Goal: Task Accomplishment & Management: Manage account settings

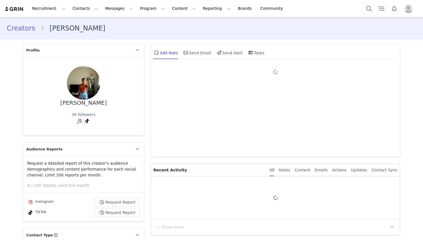
type input "+1 ([GEOGRAPHIC_DATA])"
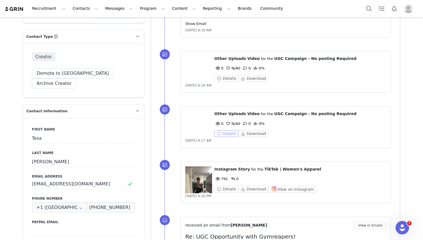
click at [225, 133] on button "Details" at bounding box center [226, 133] width 24 height 7
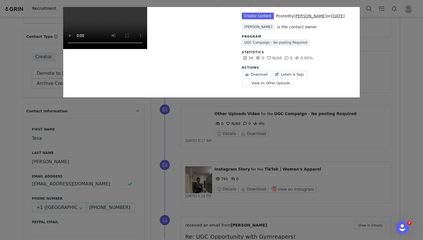
click at [382, 81] on div "Unlabeled Creator Content Posted by Tesa Vollmar on Sep 30, 2025 Sara Huzejrovi…" at bounding box center [211, 120] width 423 height 240
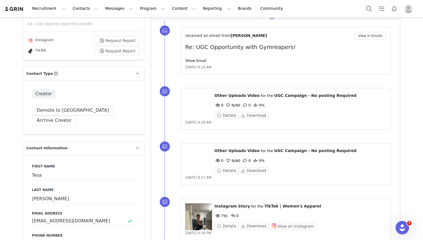
scroll to position [162, 0]
click at [194, 59] on link "Show Email" at bounding box center [195, 60] width 21 height 4
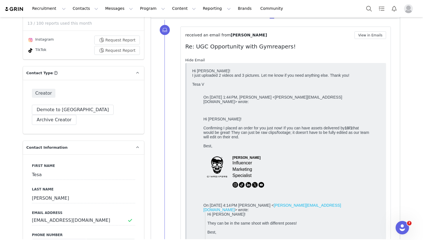
scroll to position [0, 0]
click at [194, 59] on link "Hide Email" at bounding box center [195, 60] width 20 height 4
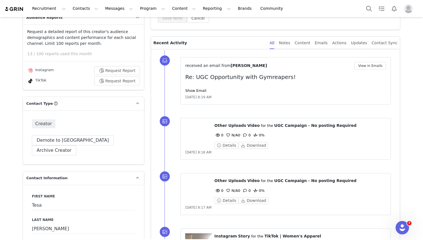
scroll to position [187, 0]
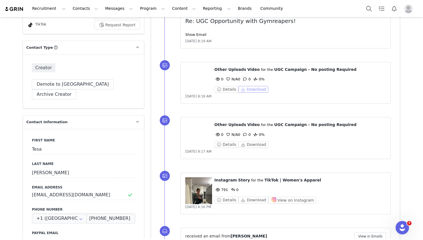
click at [259, 87] on button "Download" at bounding box center [253, 89] width 30 height 7
click at [247, 145] on button "Download" at bounding box center [253, 144] width 30 height 7
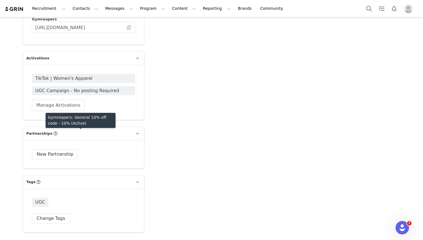
scroll to position [904, 0]
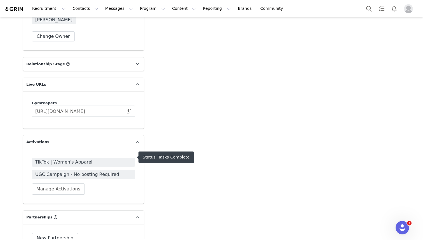
click at [89, 171] on span "UGC Campaign - No posting Required" at bounding box center [83, 174] width 96 height 7
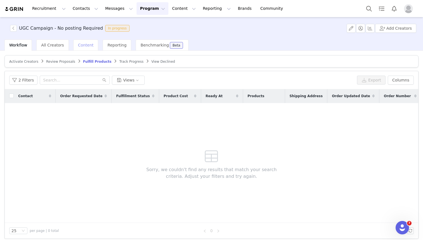
click at [82, 48] on div "Content" at bounding box center [85, 44] width 25 height 11
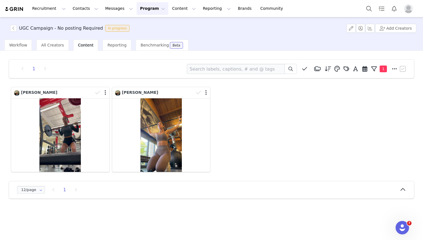
click at [140, 11] on button "Program Program" at bounding box center [152, 8] width 32 height 13
click at [140, 22] on link "Activations" at bounding box center [150, 25] width 44 height 10
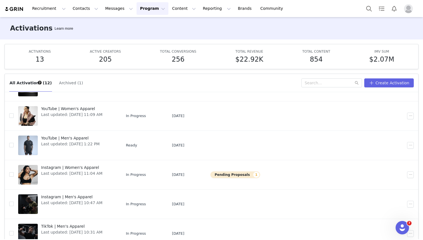
scroll to position [29, 0]
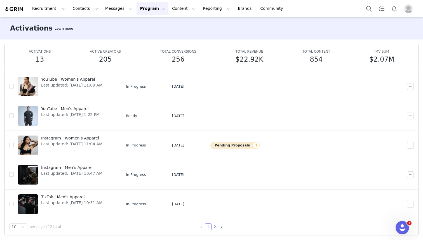
click at [214, 225] on link "2" at bounding box center [215, 226] width 6 height 6
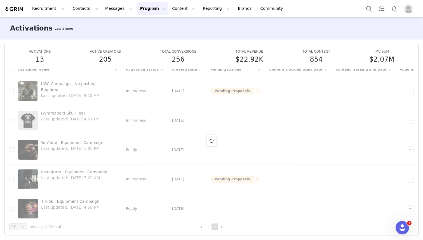
scroll to position [0, 0]
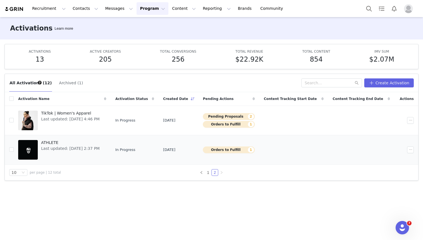
click at [51, 142] on span "ATHLETE" at bounding box center [70, 143] width 58 height 6
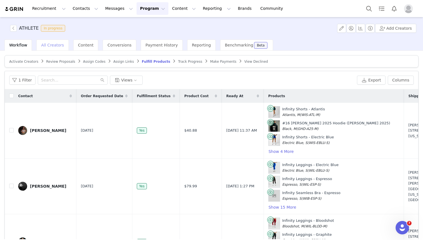
click at [50, 45] on span "All Creators" at bounding box center [52, 45] width 23 height 4
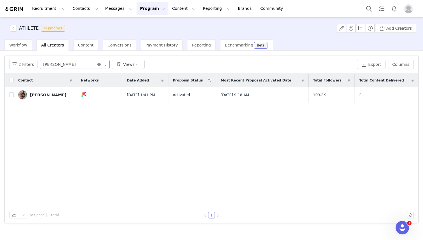
click at [98, 65] on icon "icon: close-circle" at bounding box center [98, 64] width 3 height 3
click at [75, 65] on input "text" at bounding box center [75, 64] width 70 height 9
type input "kaleb"
click at [13, 94] on input "checkbox" at bounding box center [11, 94] width 4 height 4
checkbox input "true"
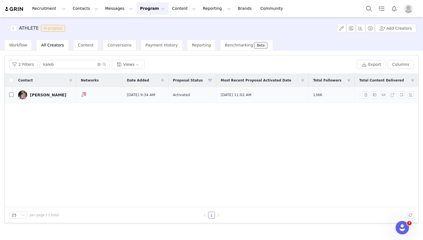
checkbox input "true"
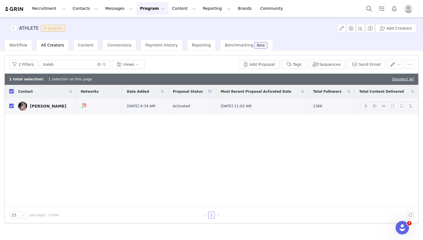
click at [23, 105] on img at bounding box center [22, 106] width 9 height 9
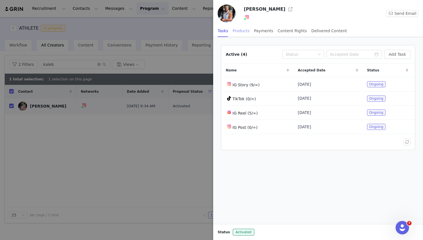
click at [244, 29] on div "Products" at bounding box center [241, 31] width 17 height 13
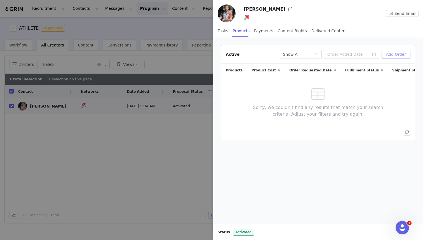
click at [390, 56] on button "Add Order" at bounding box center [396, 54] width 29 height 9
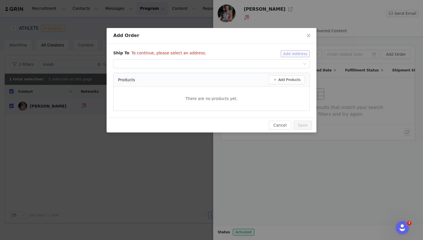
click at [292, 53] on button "Add Address" at bounding box center [295, 53] width 29 height 7
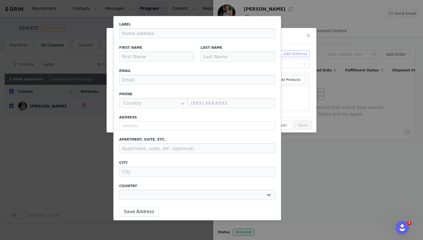
type input "Kaleb"
type input "Redden"
type input "Kaleb-redden@hotmail.com"
type input "US"
select select
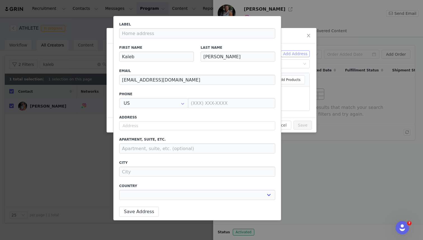
type input "+1 ([GEOGRAPHIC_DATA])"
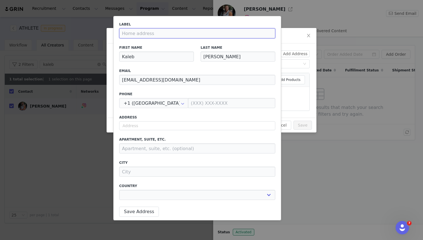
click at [183, 34] on input at bounding box center [197, 33] width 156 height 10
type input "H"
select select
type input "Ho"
select select
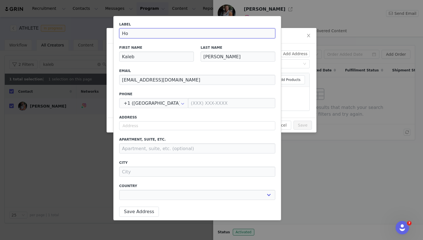
type input "Hom"
select select
type input "Home"
select select
type input "Home"
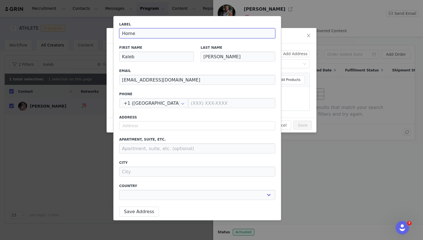
select select
type input "Home A"
select select
type input "Home Ad"
select select
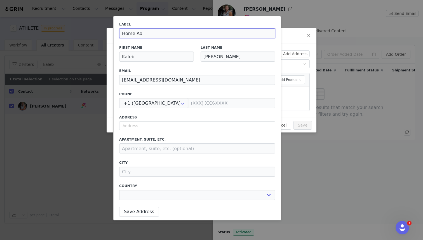
type input "Home Add"
select select
type input "Home Addr"
select select
type input "Home Addre"
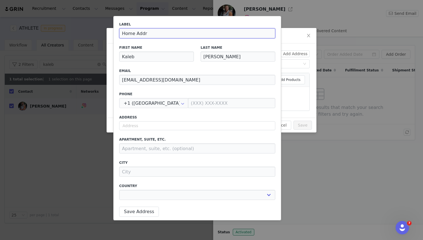
select select
type input "Home Addres"
select select
type input "Home Address"
select select
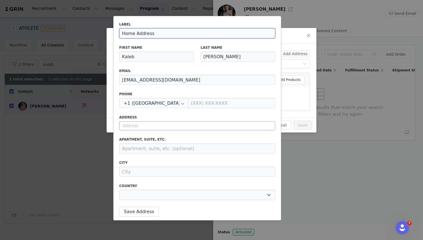
type input "Home Address"
click at [132, 126] on input "text" at bounding box center [197, 125] width 156 height 9
select select
type input "1"
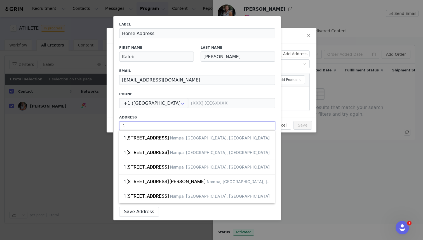
select select
type input "12"
select select
type input "124"
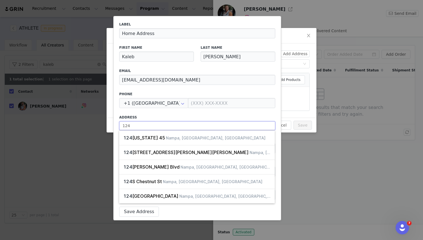
select select
type input "1245"
select select
type input "12459"
select select
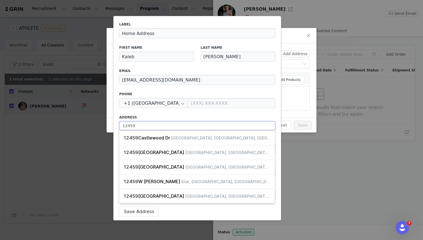
type input "12459"
select select
type input "12459 W"
select select
type input "12459 W"
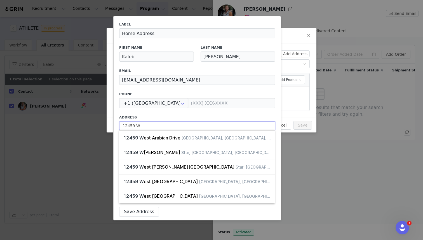
select select
type input "12459 W L"
select select
type input "12459 W La"
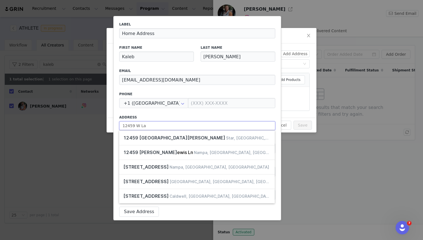
select select
type input "12459 W Lan"
select select
type input "12459 W Lank"
select select
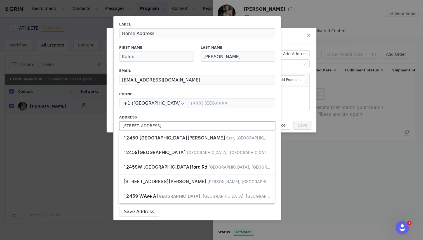
type input "12459 W Lankt"
select select
type input "12459 W Lanktr"
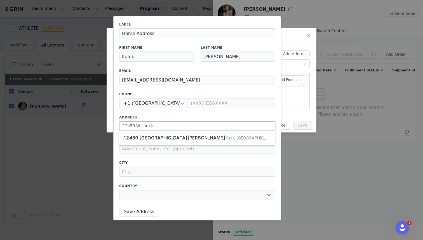
select select
type input "12459 W Lanktre"
select select
type input "12459 W Lanktree"
select select
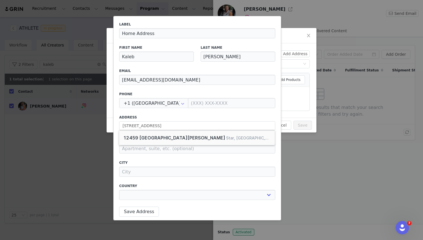
type input "12459 West Lanktree Gulch Road, Star, ID, USA"
type input "Star"
select select "[object Object]"
type input "12459 W Lanktree Gulch Rd"
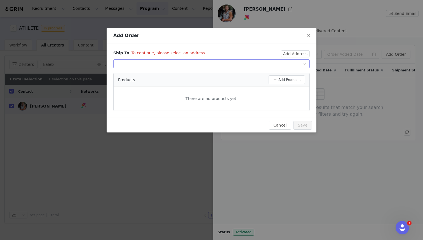
click at [220, 64] on div "Select shipping address" at bounding box center [210, 64] width 186 height 8
click at [288, 50] on div "Ship To To continue, please select an address. Add Address Select shipping addr…" at bounding box center [212, 80] width 210 height 74
click at [288, 53] on button "Add Address" at bounding box center [295, 53] width 29 height 7
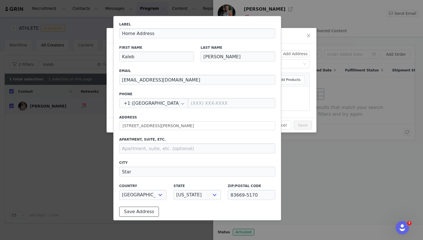
click at [136, 213] on button "Save Address" at bounding box center [139, 211] width 40 height 10
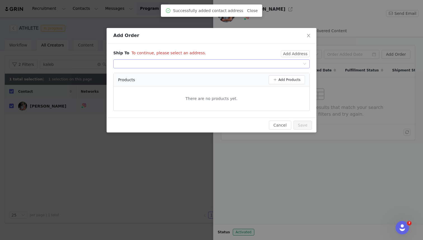
click at [294, 63] on div "Select shipping address" at bounding box center [210, 64] width 186 height 8
click at [254, 75] on li "Kaleb Redden, 12459 W Lanktree Gulch Rd, Star, ID, 83669-5170, United States" at bounding box center [211, 74] width 196 height 9
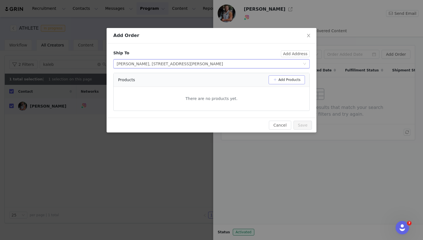
click at [281, 81] on button "Add Products" at bounding box center [287, 79] width 36 height 9
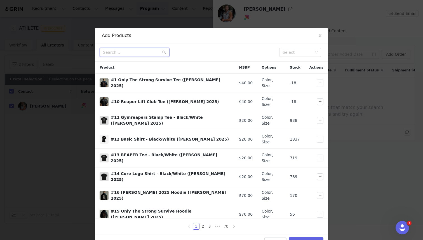
click at [145, 52] on input "text" at bounding box center [135, 52] width 70 height 9
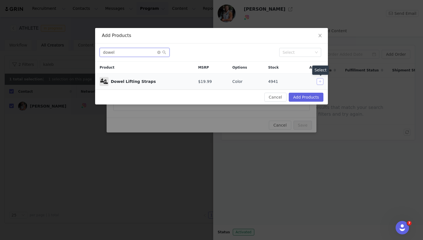
type input "dowel"
click at [321, 81] on button "button" at bounding box center [320, 81] width 7 height 7
click at [305, 96] on button "Add Products" at bounding box center [306, 97] width 35 height 9
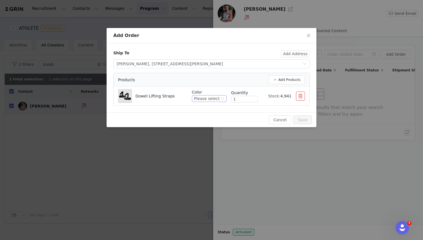
click at [217, 98] on div "Please select" at bounding box center [206, 98] width 25 height 6
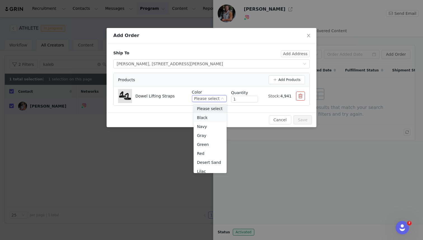
click at [211, 118] on li "Black" at bounding box center [210, 117] width 33 height 9
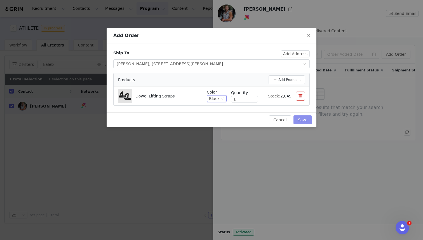
click at [306, 120] on button "Save" at bounding box center [302, 119] width 18 height 9
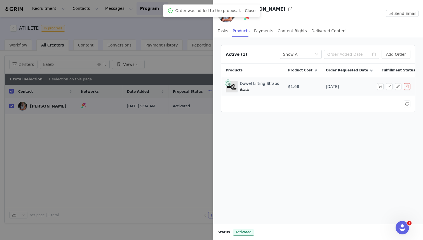
scroll to position [0, 8]
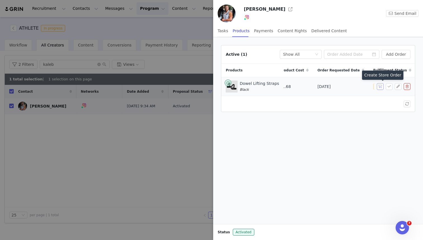
click at [379, 86] on button "button" at bounding box center [380, 86] width 7 height 7
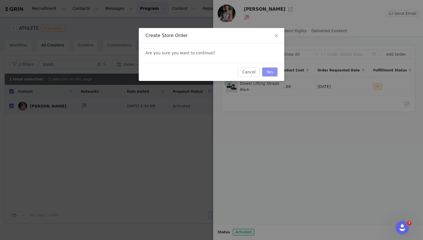
click at [271, 73] on button "Yes" at bounding box center [269, 71] width 15 height 9
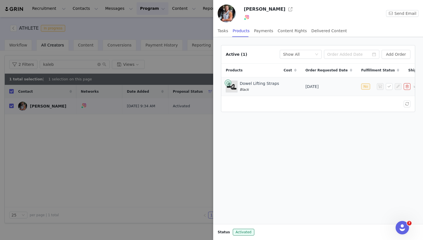
scroll to position [0, 43]
click at [202, 61] on div at bounding box center [211, 120] width 423 height 240
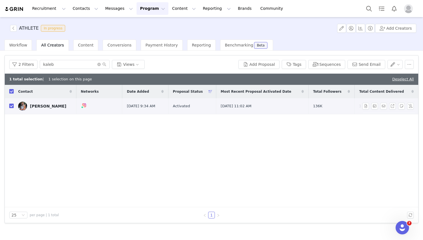
click at [11, 107] on input "checkbox" at bounding box center [11, 105] width 4 height 4
checkbox input "false"
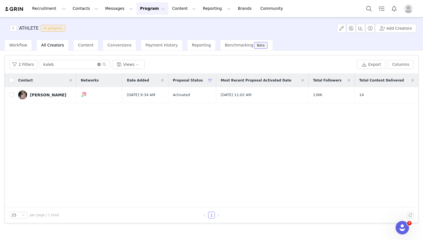
click at [98, 64] on icon "icon: close-circle" at bounding box center [98, 64] width 3 height 3
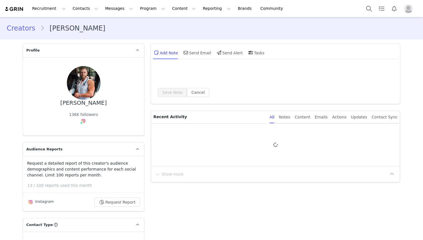
type input "+1 (United States)"
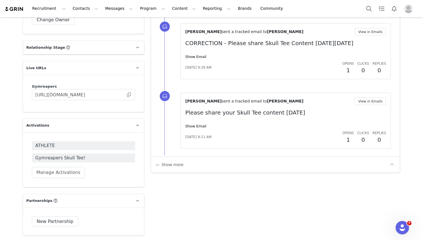
scroll to position [912, 0]
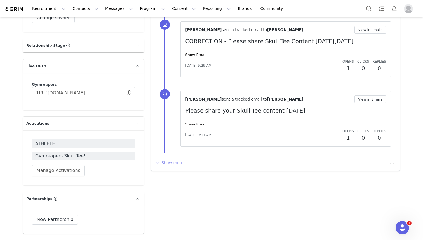
click at [163, 161] on button "Show more" at bounding box center [168, 162] width 29 height 9
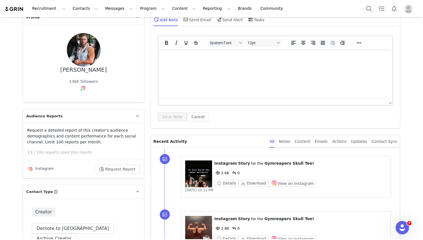
scroll to position [0, 0]
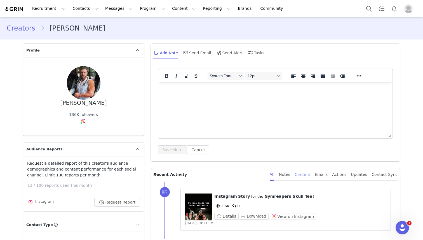
click at [310, 173] on div "Content" at bounding box center [303, 174] width 16 height 13
click at [274, 176] on div "All" at bounding box center [272, 174] width 5 height 13
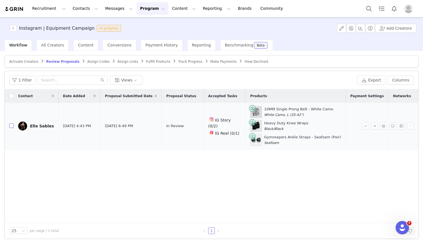
click at [11, 126] on input "checkbox" at bounding box center [11, 125] width 4 height 4
checkbox input "true"
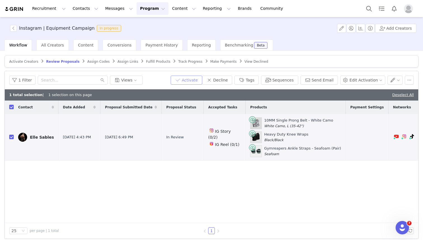
click at [189, 80] on button "Activate" at bounding box center [187, 80] width 32 height 9
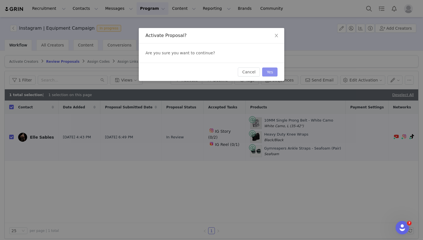
click at [270, 70] on button "Yes" at bounding box center [269, 71] width 15 height 9
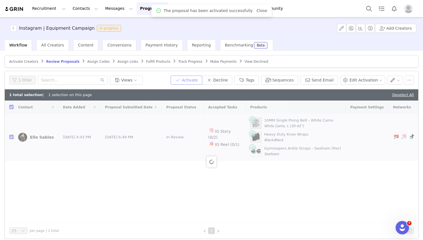
checkbox input "false"
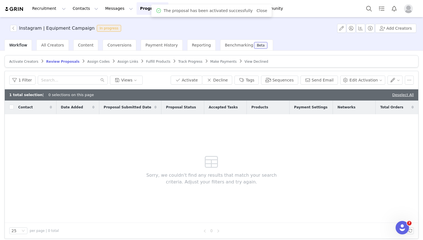
click at [94, 63] on span "Assign Codes" at bounding box center [98, 62] width 22 height 4
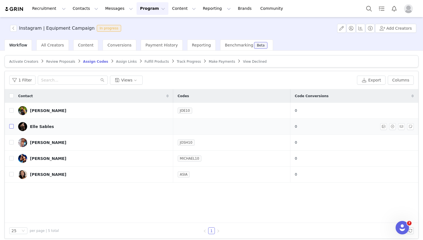
click at [12, 126] on input "checkbox" at bounding box center [11, 126] width 4 height 4
checkbox input "true"
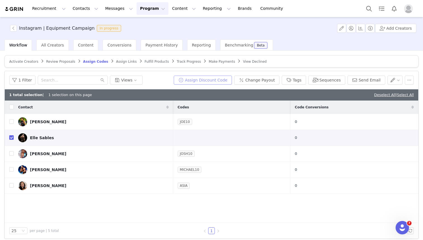
click at [196, 77] on button "Assign Discount Code" at bounding box center [203, 80] width 58 height 9
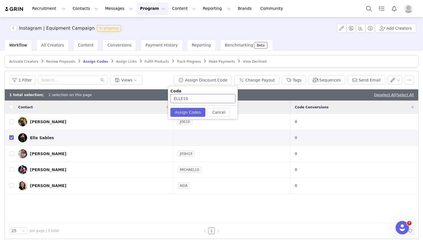
click at [189, 98] on input "ELLE10" at bounding box center [202, 98] width 65 height 9
type input "ELLE"
click at [186, 113] on button "Assign Codes" at bounding box center [187, 112] width 35 height 9
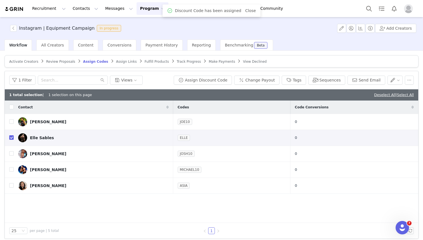
click at [124, 62] on span "Assign Links" at bounding box center [126, 62] width 21 height 4
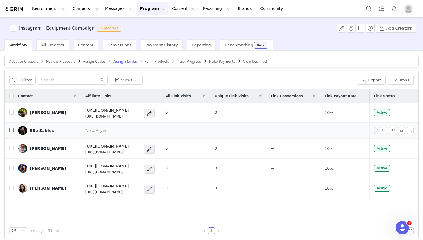
click at [11, 131] on input "checkbox" at bounding box center [11, 130] width 4 height 4
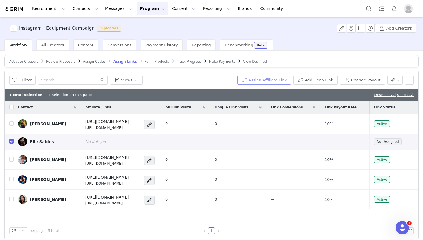
click at [259, 80] on button "Assign Affiliate Link" at bounding box center [264, 80] width 54 height 9
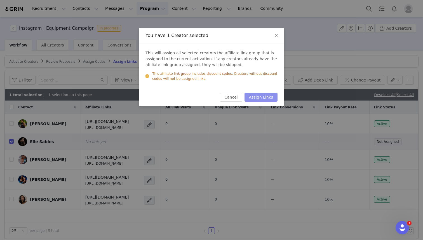
click at [259, 97] on button "Assign Links" at bounding box center [260, 97] width 33 height 9
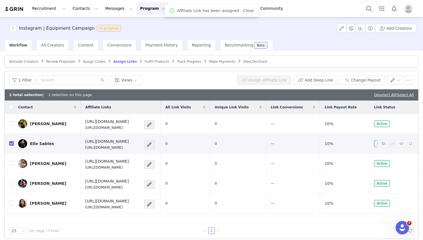
click at [12, 143] on input "checkbox" at bounding box center [11, 143] width 4 height 4
checkbox input "false"
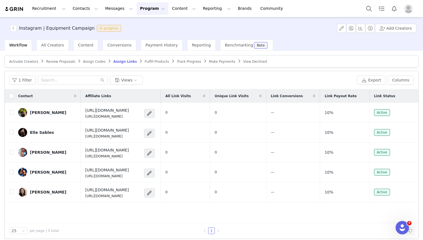
click at [147, 61] on span "Fulfill Products" at bounding box center [157, 62] width 24 height 4
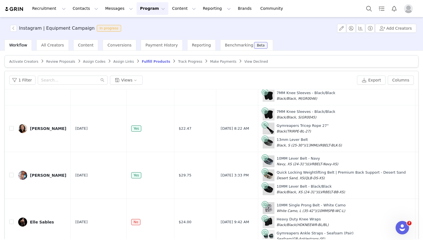
scroll to position [27, 0]
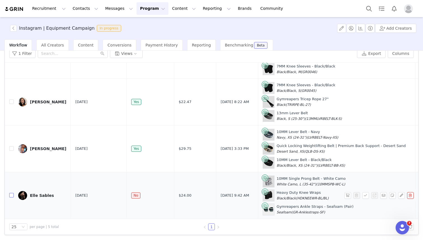
click at [12, 195] on input "checkbox" at bounding box center [11, 195] width 4 height 4
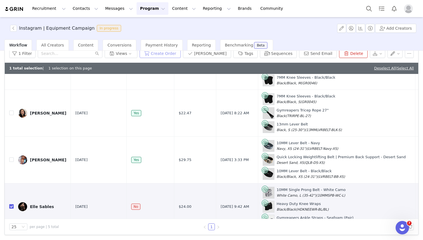
click at [177, 54] on button "Create Order" at bounding box center [160, 53] width 41 height 9
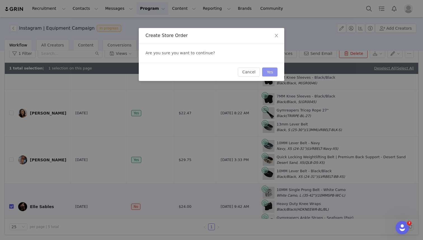
click at [272, 74] on button "Yes" at bounding box center [269, 71] width 15 height 9
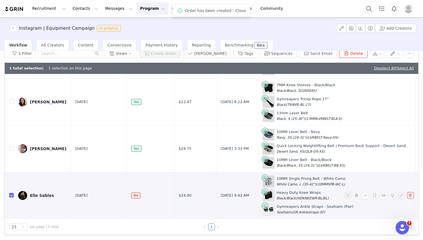
click at [13, 194] on input "checkbox" at bounding box center [11, 195] width 4 height 4
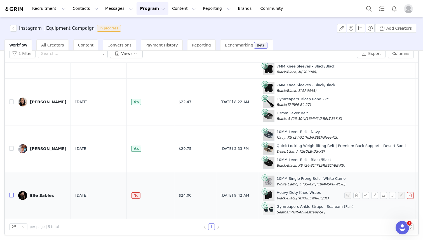
click at [12, 195] on input "checkbox" at bounding box center [11, 195] width 4 height 4
checkbox input "true"
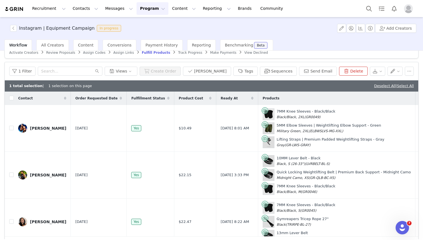
scroll to position [0, 0]
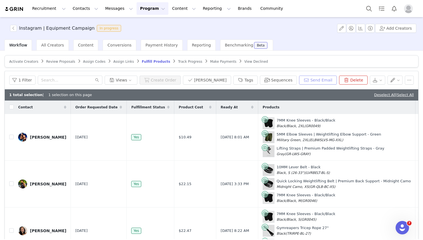
click at [326, 77] on button "Send Email" at bounding box center [318, 80] width 38 height 9
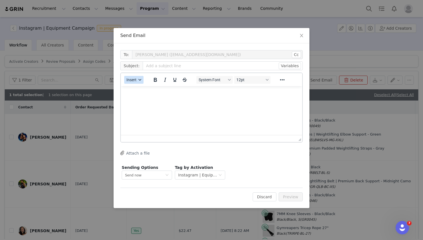
click at [134, 80] on span "Insert" at bounding box center [131, 79] width 10 height 4
click at [133, 88] on div "Insert Template" at bounding box center [154, 89] width 50 height 7
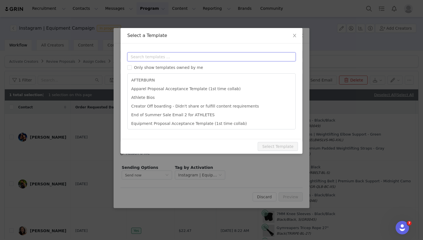
click at [135, 58] on input "text" at bounding box center [211, 56] width 168 height 9
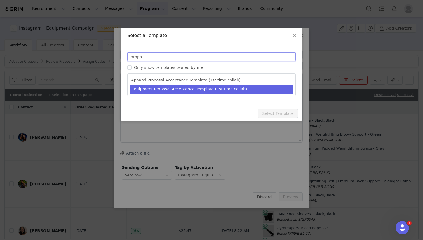
type input "propo"
click at [161, 88] on li "Equipment Proposal Acceptance Template (1st time collab)" at bounding box center [211, 88] width 163 height 9
type input "Get ready to show off your new Gymreapers Equipment!"
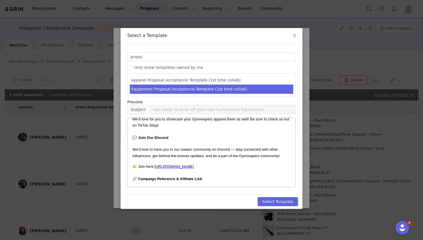
scroll to position [296, 0]
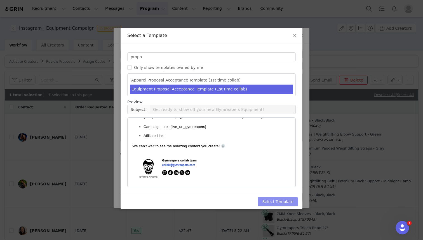
click at [272, 200] on button "Select Template" at bounding box center [278, 201] width 40 height 9
type input "Get ready to show off your new Gymreapers Equipment!"
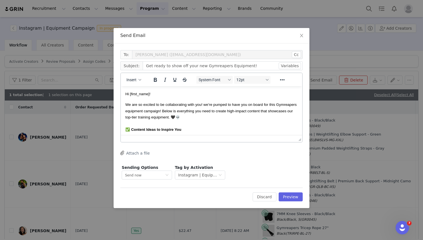
scroll to position [0, 0]
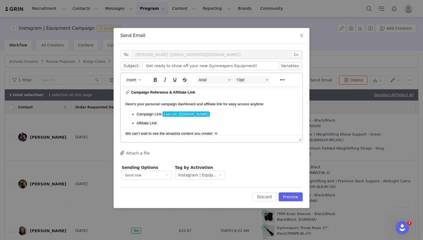
scroll to position [262, 0]
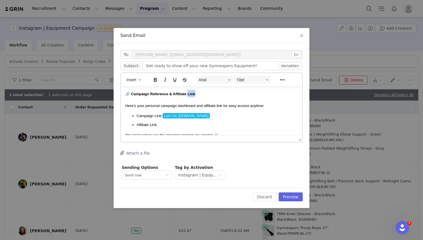
drag, startPoint x: 186, startPoint y: 95, endPoint x: 198, endPoint y: 95, distance: 11.5
click at [198, 95] on h3 "🔗 Campaign Reference & Affiliate Link" at bounding box center [211, 93] width 172 height 7
drag, startPoint x: 216, startPoint y: 106, endPoint x: 222, endPoint y: 106, distance: 5.6
click at [222, 106] on span "Here’s your personal campaign dashboard and affiliate link for easy access anyt…" at bounding box center [194, 105] width 139 height 4
drag, startPoint x: 150, startPoint y: 124, endPoint x: 159, endPoint y: 124, distance: 9.0
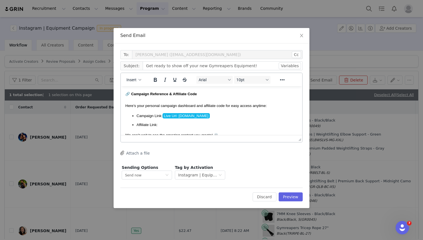
click at [159, 124] on p "Affiliate Link:" at bounding box center [216, 124] width 161 height 5
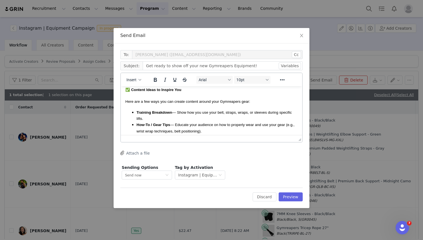
scroll to position [0, 0]
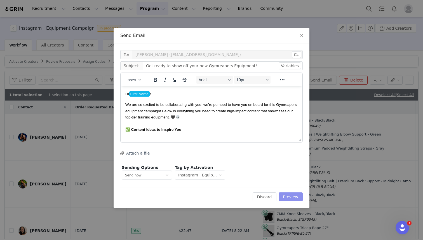
click at [286, 196] on button "Preview" at bounding box center [291, 196] width 24 height 9
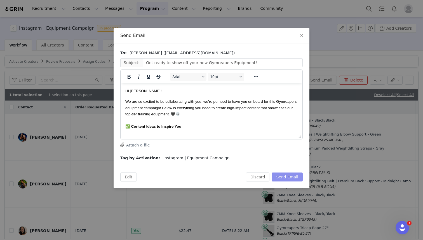
click at [284, 178] on button "Send Email" at bounding box center [287, 176] width 31 height 9
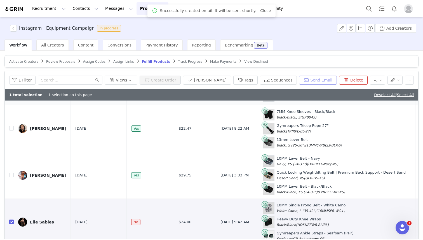
scroll to position [27, 0]
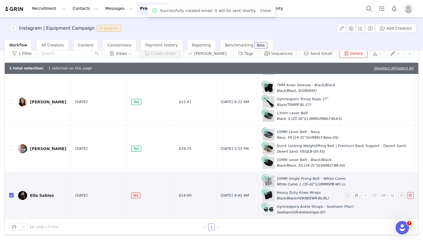
click at [10, 194] on input "checkbox" at bounding box center [11, 195] width 4 height 4
checkbox input "false"
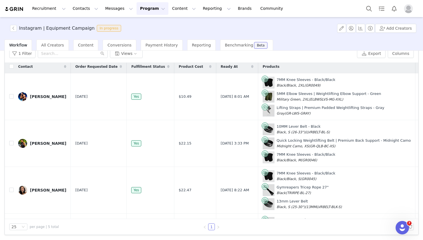
scroll to position [0, 0]
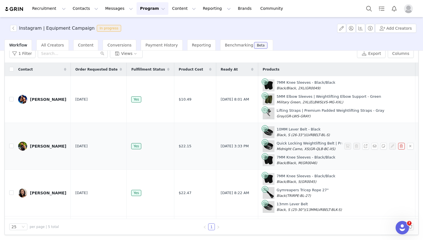
click at [23, 147] on img at bounding box center [22, 146] width 9 height 9
click at [11, 146] on div "Instagram | Equipment Campaign In progress Add Creators Workflow All Creators C…" at bounding box center [211, 128] width 423 height 222
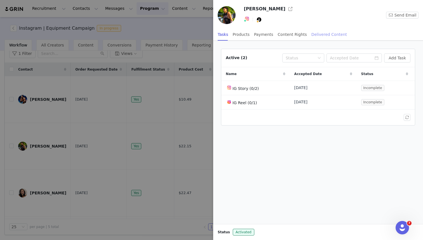
click at [318, 36] on div "Delivered Content" at bounding box center [329, 34] width 36 height 13
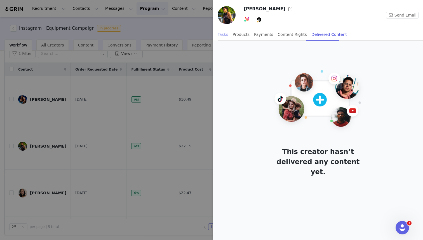
click at [222, 35] on div "Tasks" at bounding box center [223, 34] width 11 height 13
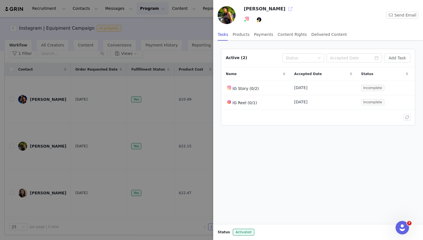
click at [286, 8] on button "button" at bounding box center [290, 8] width 9 height 9
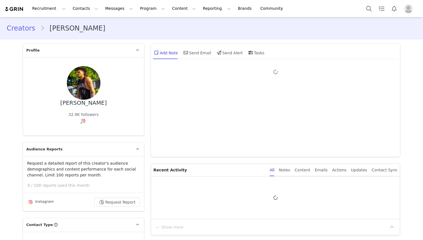
type input "+1 ([GEOGRAPHIC_DATA])"
